Goal: Use online tool/utility: Use online tool/utility

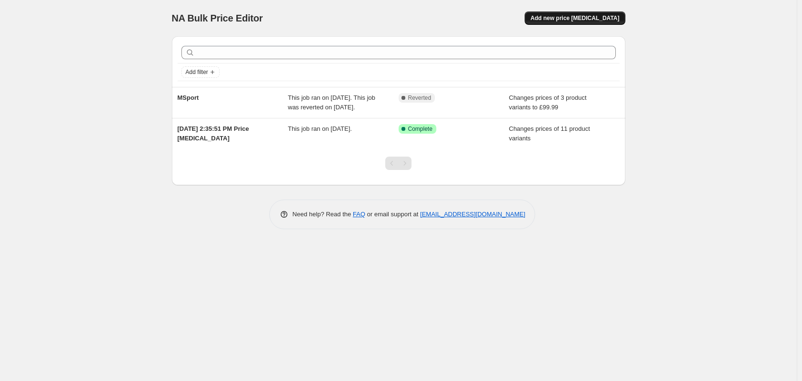
click at [584, 20] on span "Add new price [MEDICAL_DATA]" at bounding box center [574, 18] width 89 height 8
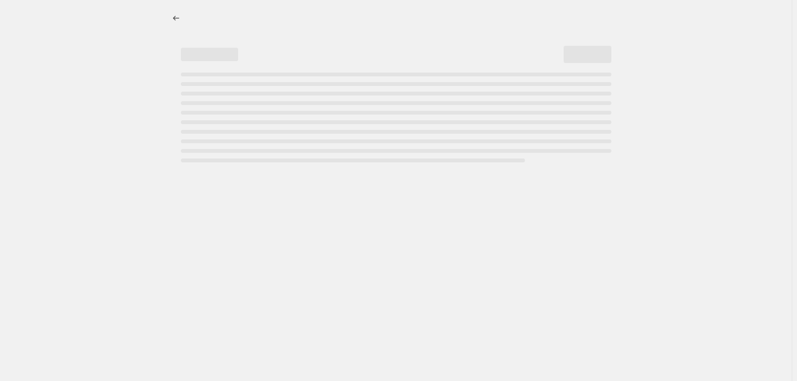
select select "percentage"
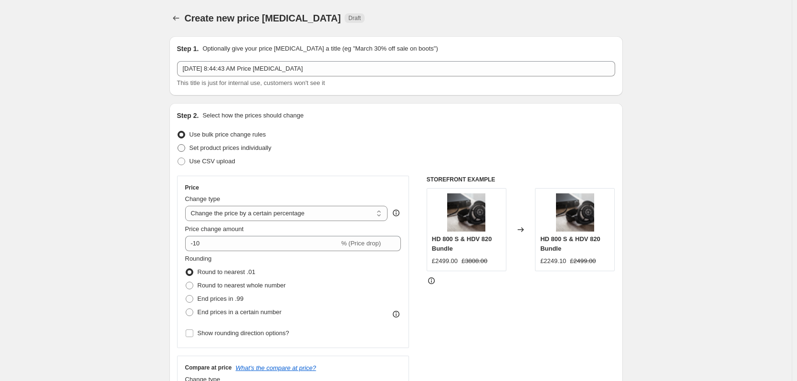
click at [221, 150] on span "Set product prices individually" at bounding box center [230, 147] width 82 height 7
click at [178, 145] on input "Set product prices individually" at bounding box center [177, 144] width 0 height 0
radio input "true"
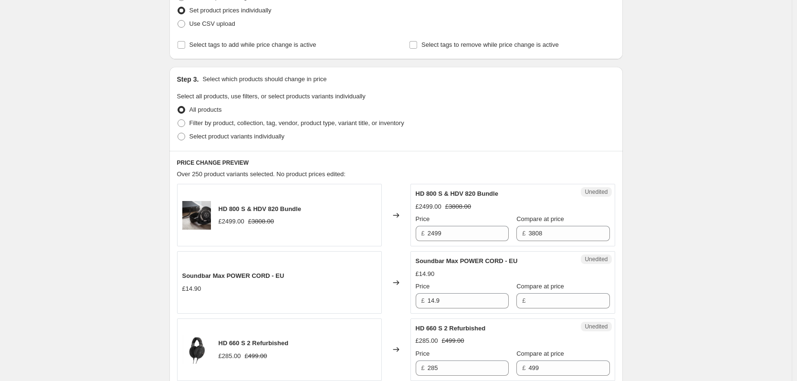
scroll to position [143, 0]
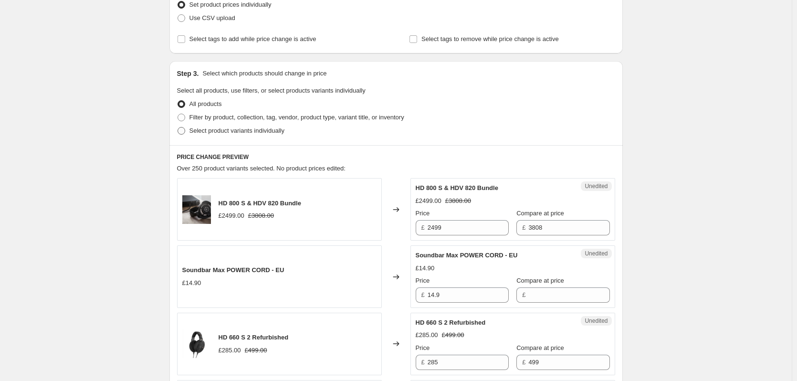
click at [243, 133] on span "Select product variants individually" at bounding box center [236, 130] width 95 height 7
click at [178, 127] on input "Select product variants individually" at bounding box center [177, 127] width 0 height 0
radio input "true"
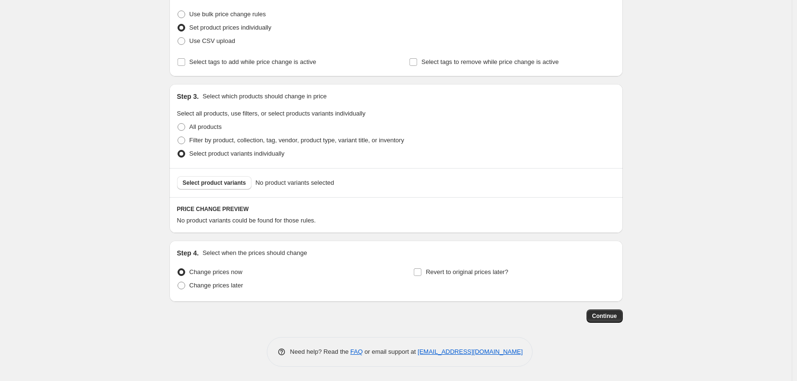
scroll to position [120, 0]
click at [229, 180] on span "Select product variants" at bounding box center [214, 183] width 63 height 8
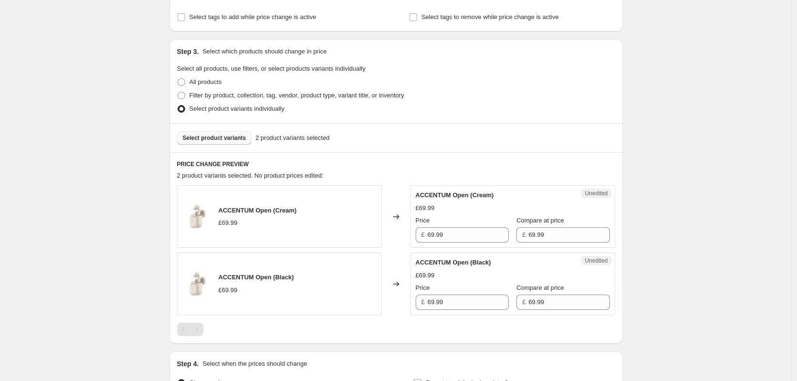
scroll to position [168, 0]
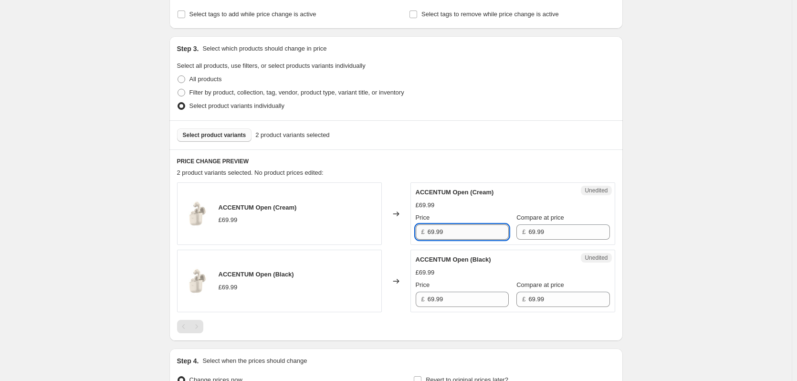
click at [484, 235] on input "69.99" at bounding box center [468, 231] width 81 height 15
click at [433, 230] on input "69.99" at bounding box center [468, 231] width 81 height 15
type input "59.99"
click at [476, 296] on input "69.99" at bounding box center [468, 299] width 81 height 15
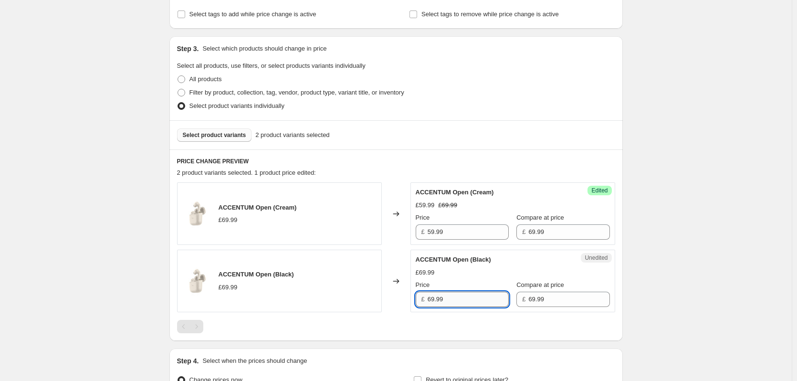
click at [476, 296] on input "69.99" at bounding box center [468, 299] width 81 height 15
paste input "5"
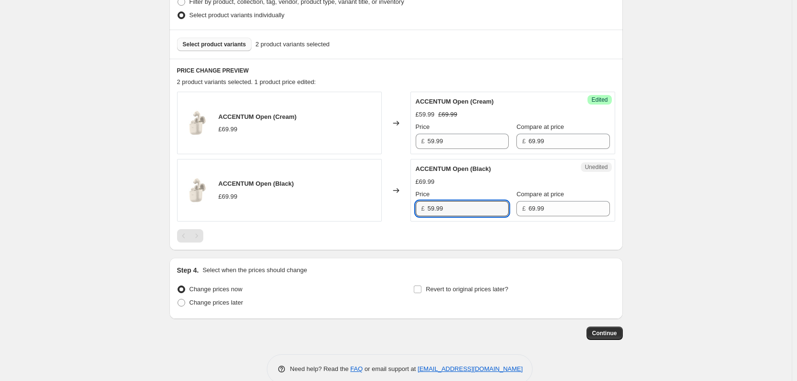
scroll to position [276, 0]
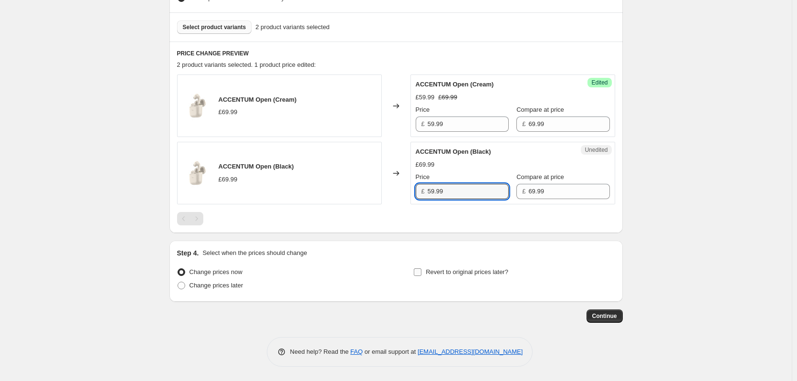
type input "59.99"
click at [468, 272] on span "Revert to original prices later?" at bounding box center [467, 271] width 83 height 7
click at [421, 272] on input "Revert to original prices later?" at bounding box center [418, 272] width 8 height 8
checkbox input "true"
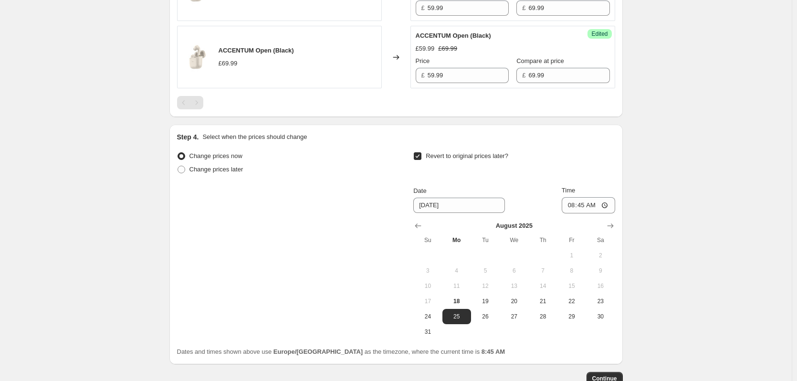
scroll to position [419, 0]
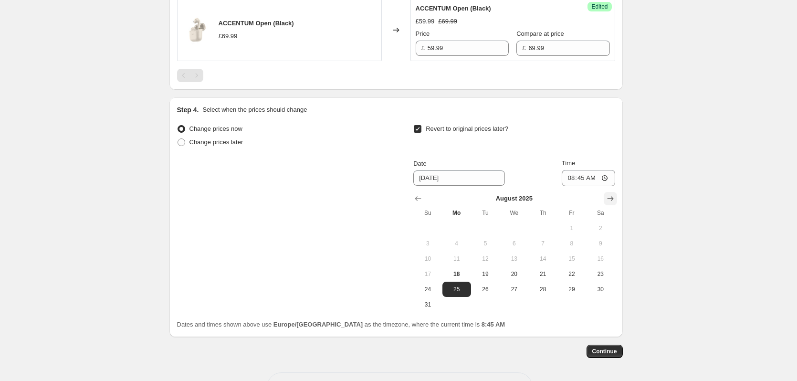
click at [610, 199] on icon "Show next month, September 2025" at bounding box center [610, 199] width 10 height 10
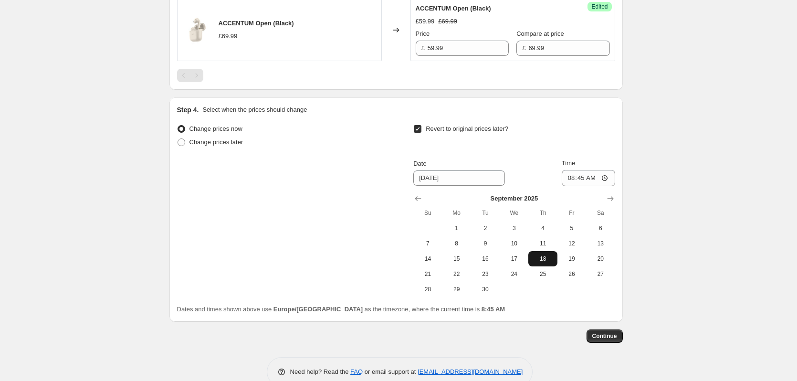
click at [543, 256] on span "18" at bounding box center [542, 259] width 21 height 8
click at [609, 179] on input "08:45" at bounding box center [588, 178] width 53 height 16
click at [522, 258] on span "17" at bounding box center [513, 259] width 21 height 8
click at [605, 177] on input "08:45" at bounding box center [588, 178] width 53 height 16
click at [547, 253] on button "18" at bounding box center [542, 258] width 29 height 15
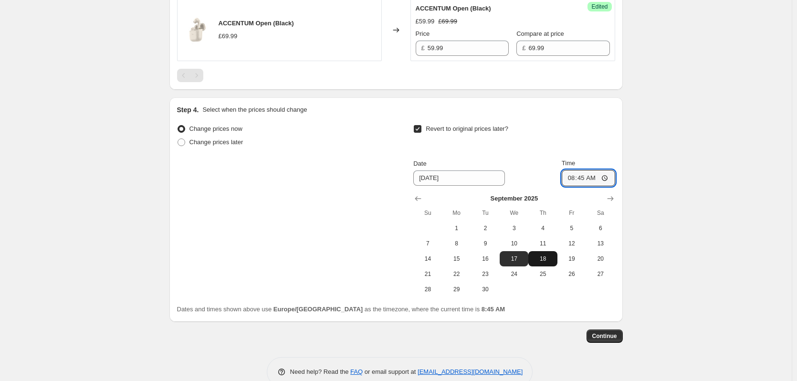
type input "9/18/2025"
click at [608, 183] on input "08:45" at bounding box center [588, 178] width 53 height 16
click at [607, 178] on input "08:45" at bounding box center [588, 178] width 53 height 16
type input "23:59"
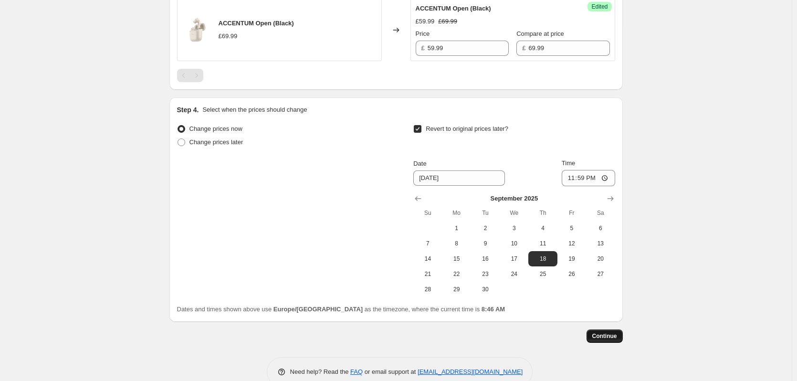
click at [614, 340] on button "Continue" at bounding box center [604, 335] width 36 height 13
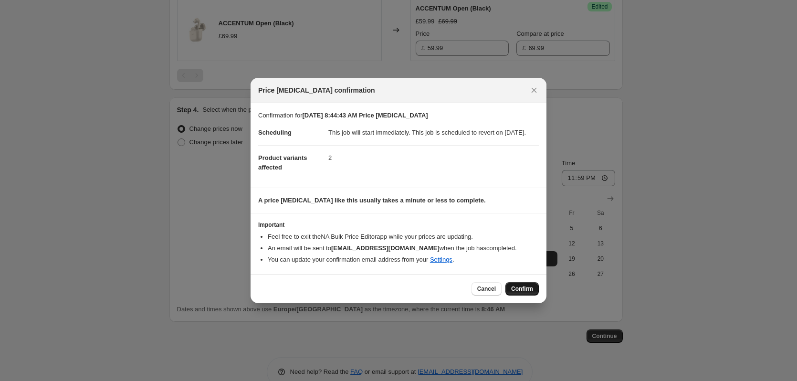
click at [532, 292] on span "Confirm" at bounding box center [522, 289] width 22 height 8
